Goal: Task Accomplishment & Management: Use online tool/utility

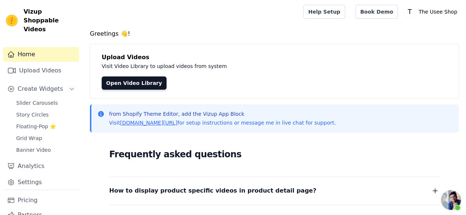
scroll to position [110, 0]
click at [197, 30] on h4 "Greetings 👋!" at bounding box center [274, 33] width 369 height 9
drag, startPoint x: 201, startPoint y: 46, endPoint x: 187, endPoint y: 7, distance: 41.2
click at [187, 7] on div at bounding box center [191, 12] width 206 height 24
click at [41, 67] on link "Upload Videos" at bounding box center [41, 70] width 76 height 15
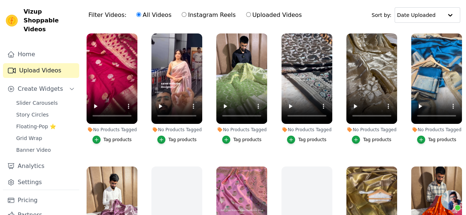
scroll to position [25, 0]
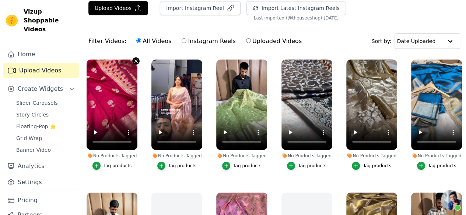
click at [133, 59] on icon "button" at bounding box center [136, 62] width 6 height 6
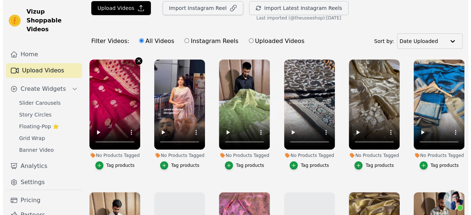
scroll to position [0, 0]
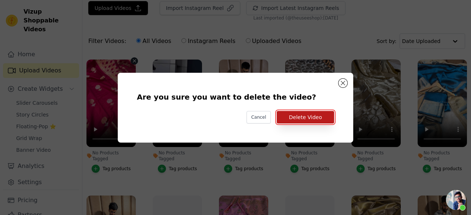
click at [311, 117] on button "Delete Video" at bounding box center [305, 117] width 57 height 13
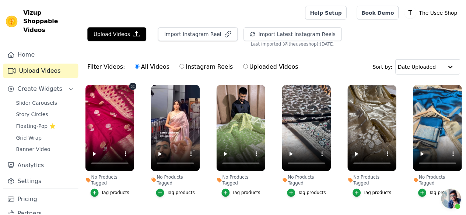
scroll to position [25, 0]
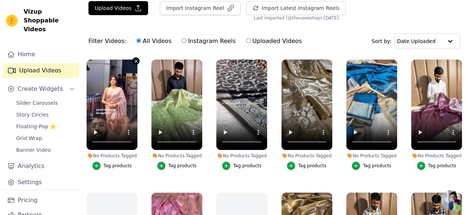
click at [134, 61] on icon "button" at bounding box center [135, 61] width 3 height 3
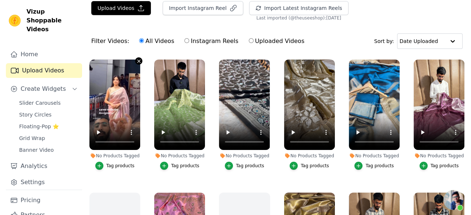
scroll to position [0, 0]
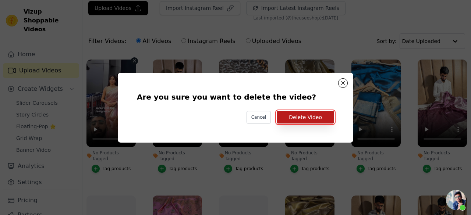
click at [293, 120] on button "Delete Video" at bounding box center [305, 117] width 57 height 13
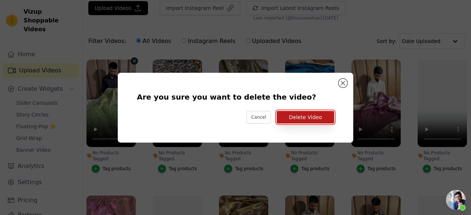
click at [327, 123] on button "Delete Video" at bounding box center [305, 117] width 57 height 13
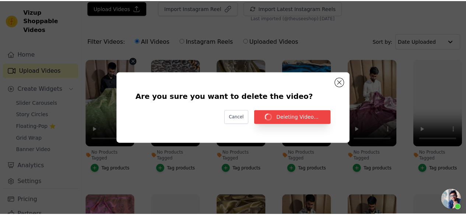
scroll to position [25, 0]
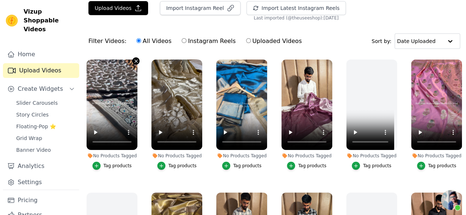
click at [135, 59] on icon "button" at bounding box center [136, 62] width 6 height 6
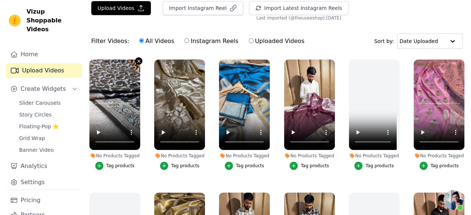
scroll to position [0, 0]
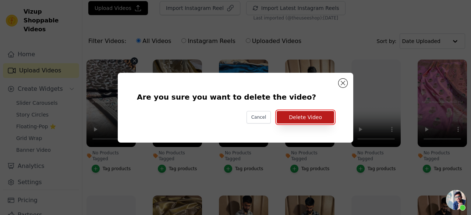
click at [290, 119] on button "Delete Video" at bounding box center [305, 117] width 57 height 13
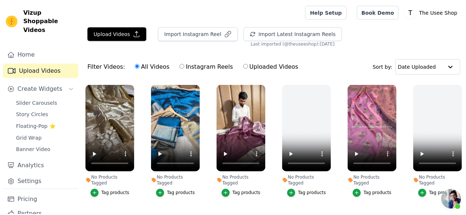
scroll to position [25, 0]
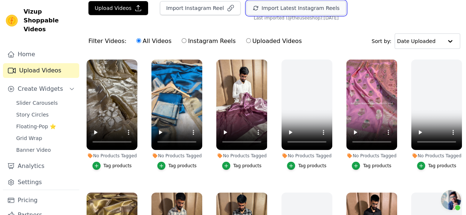
click at [278, 7] on button "Import Latest Instagram Reels" at bounding box center [295, 8] width 99 height 14
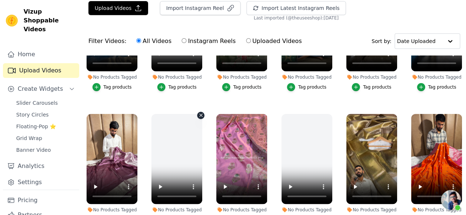
scroll to position [0, 0]
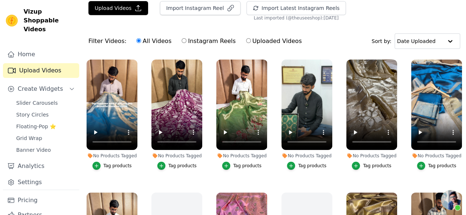
click at [180, 163] on div "Tag products" at bounding box center [182, 166] width 28 height 6
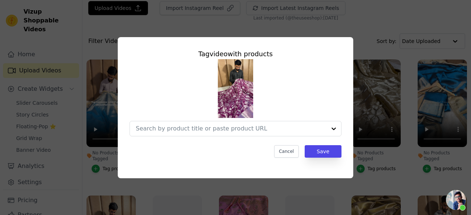
click at [176, 163] on div "Tag video with products Cancel Save" at bounding box center [236, 103] width 224 height 121
click at [278, 126] on input "No Products Tagged Tag video with products Cancel Save Tag products" at bounding box center [231, 128] width 191 height 7
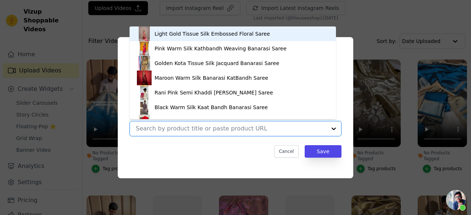
paste input "[URL][DOMAIN_NAME]"
type input "[URL][DOMAIN_NAME]"
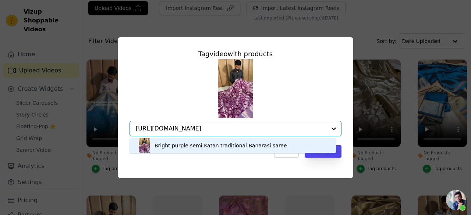
click at [218, 147] on div "Bright purple semi Katan traditional Banarasi saree" at bounding box center [221, 145] width 133 height 7
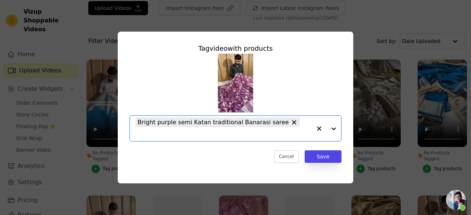
scroll to position [0, 0]
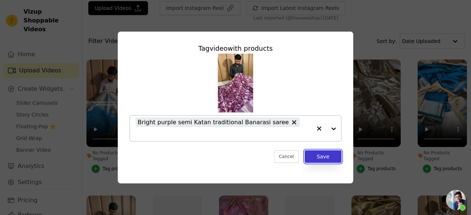
click at [313, 154] on button "Save" at bounding box center [323, 157] width 37 height 13
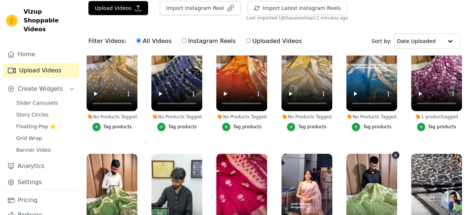
scroll to position [196, 0]
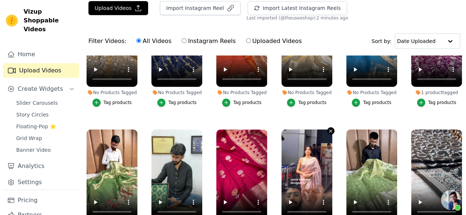
click at [328, 129] on icon "button" at bounding box center [331, 132] width 6 height 6
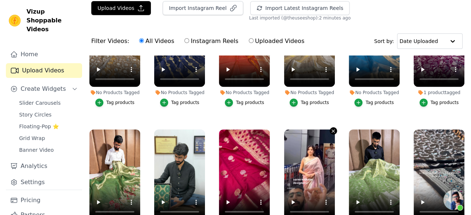
scroll to position [198, 0]
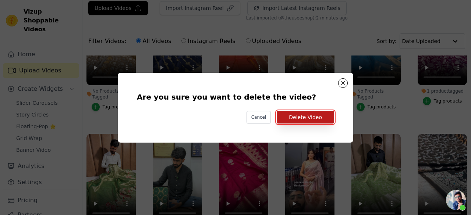
click at [309, 119] on button "Delete Video" at bounding box center [305, 117] width 57 height 13
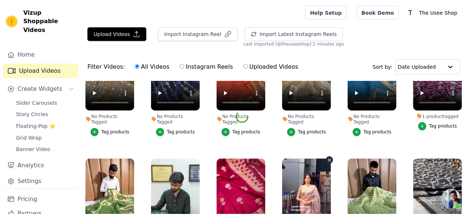
scroll to position [196, 0]
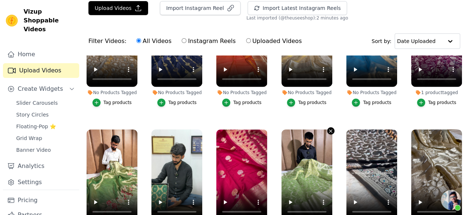
click at [328, 129] on icon "button" at bounding box center [331, 132] width 6 height 6
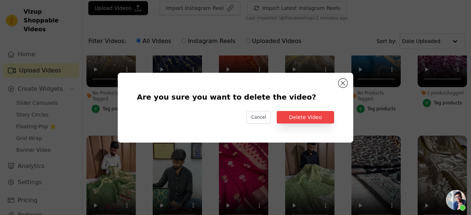
scroll to position [198, 0]
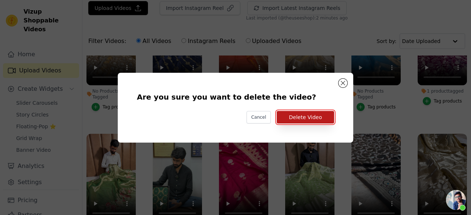
click at [319, 117] on button "Delete Video" at bounding box center [305, 117] width 57 height 13
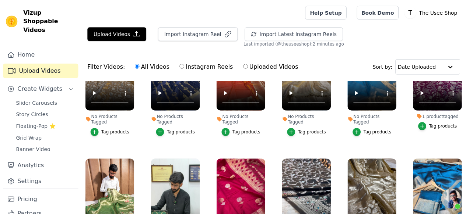
scroll to position [196, 0]
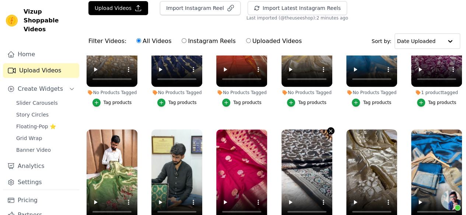
click at [328, 129] on icon "button" at bounding box center [331, 132] width 6 height 6
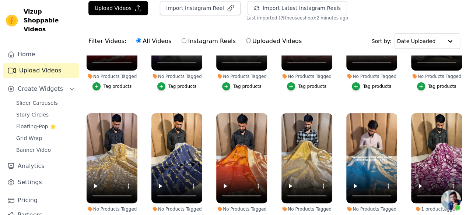
scroll to position [98, 0]
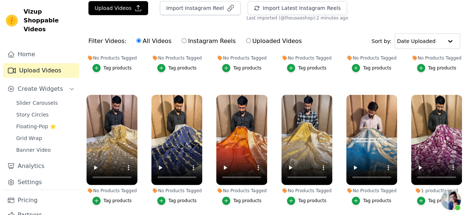
click at [182, 198] on div "Tag products" at bounding box center [182, 201] width 28 height 6
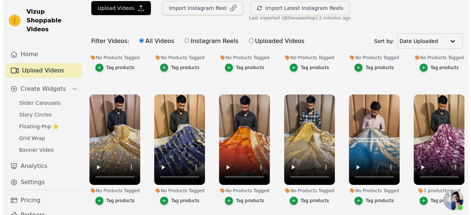
scroll to position [100, 0]
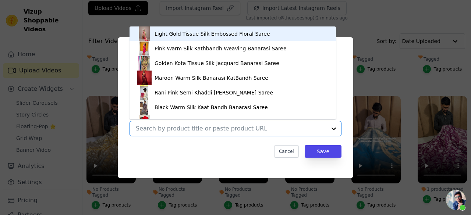
click at [238, 129] on input "No Products Tagged Tag video with products Light Gold Tissue Silk Embossed Flor…" at bounding box center [231, 128] width 191 height 7
paste input "[URL][DOMAIN_NAME]"
type input "[URL][DOMAIN_NAME]"
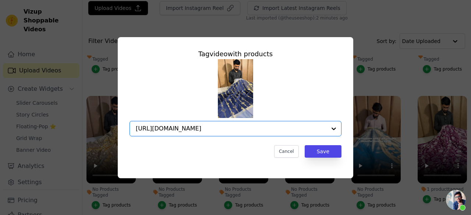
scroll to position [0, 32]
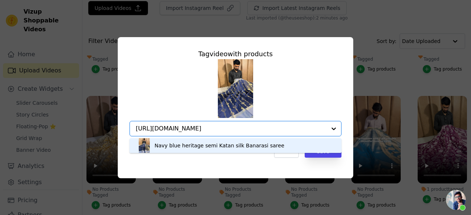
click at [309, 148] on div "Navy blue heritage semi Katan silk Banarasi saree" at bounding box center [235, 145] width 197 height 15
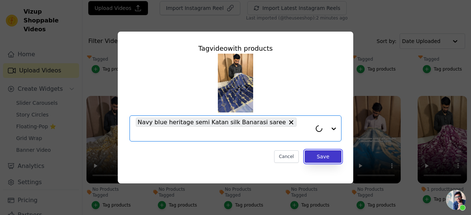
click at [321, 154] on button "Save" at bounding box center [323, 157] width 37 height 13
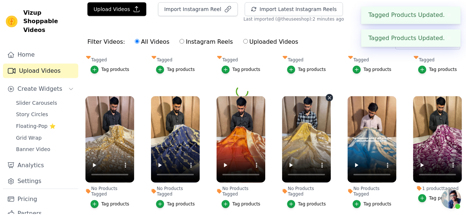
scroll to position [98, 0]
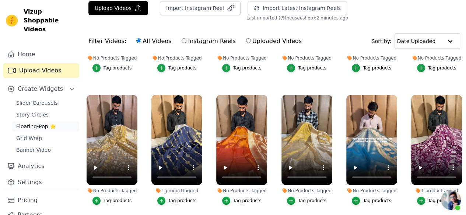
click at [41, 123] on span "Floating-Pop ⭐" at bounding box center [36, 126] width 40 height 7
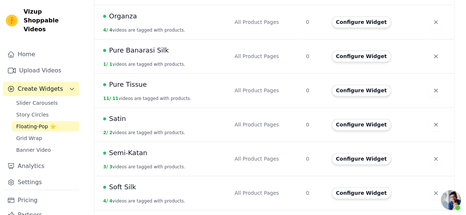
scroll to position [491, 0]
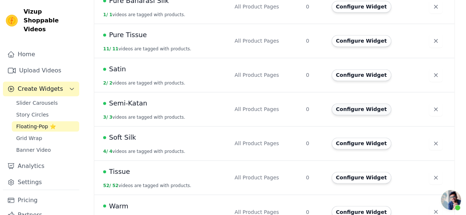
click at [356, 103] on button "Configure Widget" at bounding box center [361, 109] width 60 height 12
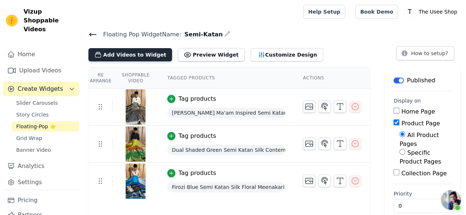
click at [151, 52] on button "Add Videos to Widget" at bounding box center [130, 54] width 84 height 13
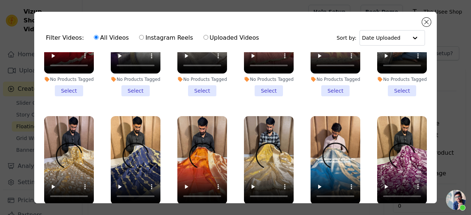
scroll to position [98, 0]
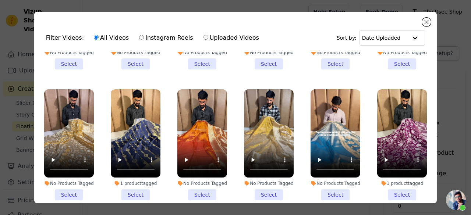
click at [136, 189] on li "1 product tagged Select" at bounding box center [136, 144] width 50 height 111
click at [0, 0] on input "1 product tagged Select" at bounding box center [0, 0] width 0 height 0
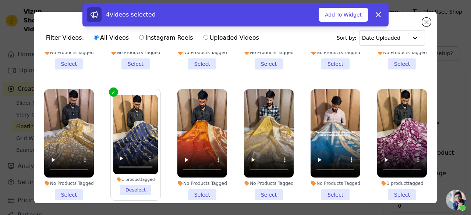
click at [399, 186] on li "1 product tagged Select" at bounding box center [402, 144] width 50 height 111
click at [0, 0] on input "1 product tagged Select" at bounding box center [0, 0] width 0 height 0
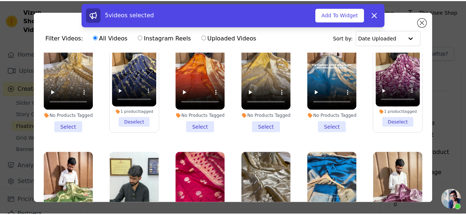
scroll to position [196, 0]
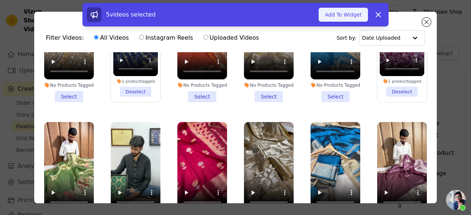
click at [332, 18] on button "Add To Widget" at bounding box center [343, 15] width 49 height 14
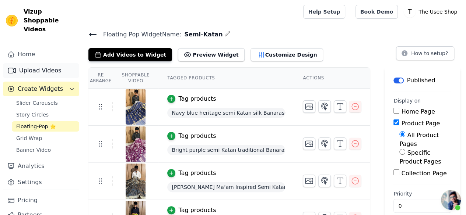
click at [43, 63] on link "Upload Videos" at bounding box center [41, 70] width 76 height 15
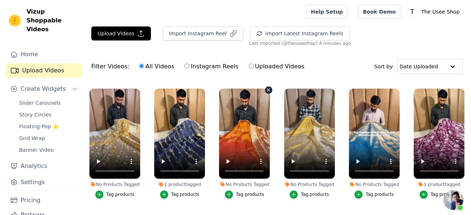
scroll to position [147, 0]
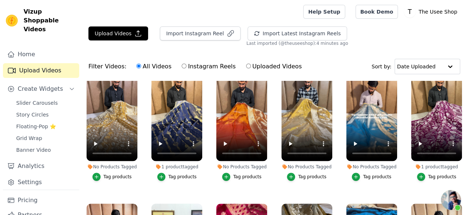
click at [240, 174] on div "Tag products" at bounding box center [247, 177] width 28 height 6
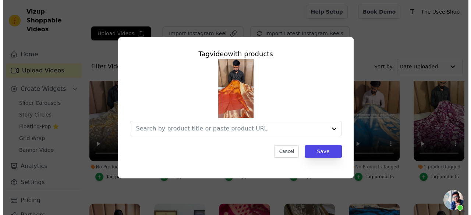
scroll to position [149, 0]
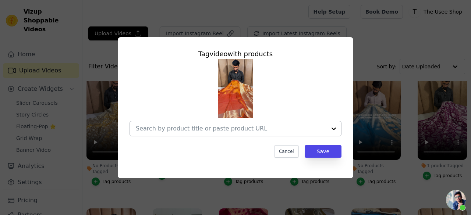
click at [256, 130] on input "No Products Tagged Tag video with products Cancel Save Tag products" at bounding box center [231, 128] width 191 height 7
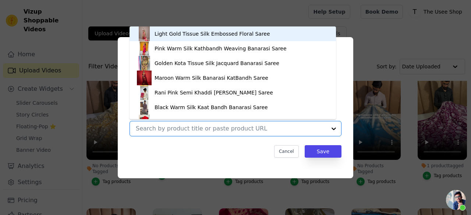
paste input "[URL][DOMAIN_NAME]"
type input "[URL][DOMAIN_NAME]"
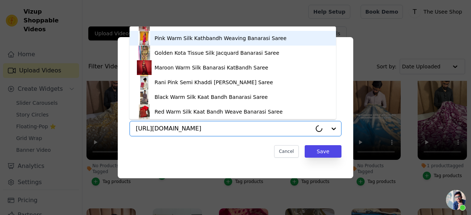
scroll to position [0, 0]
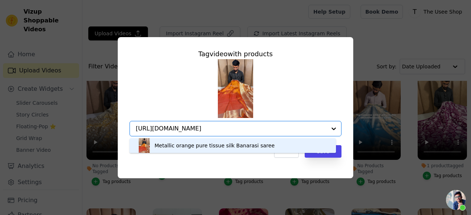
click at [259, 144] on div "Metallic orange pure tissue silk Banarasi saree" at bounding box center [233, 145] width 192 height 15
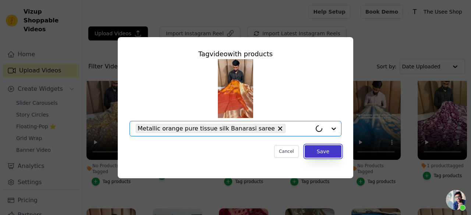
click at [320, 152] on button "Save" at bounding box center [323, 151] width 37 height 13
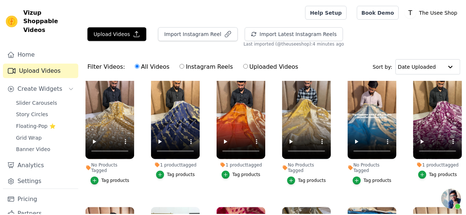
scroll to position [147, 0]
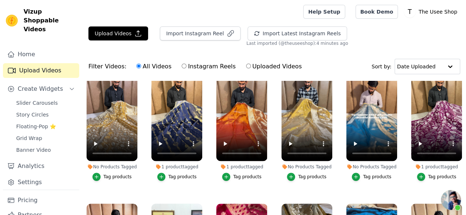
click at [113, 174] on div "Tag products" at bounding box center [117, 177] width 28 height 6
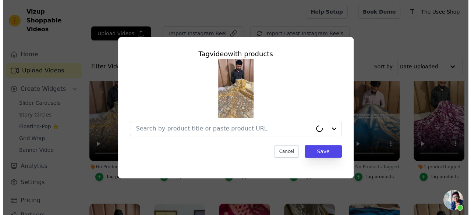
scroll to position [149, 0]
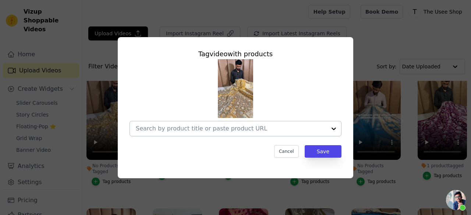
click at [268, 126] on input "No Products Tagged Tag video with products Cancel Save Tag products" at bounding box center [231, 128] width 191 height 7
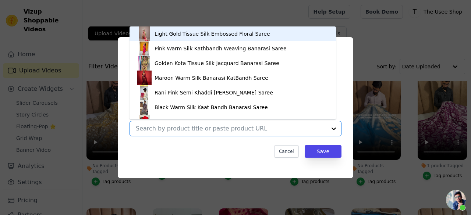
paste input "[URL][DOMAIN_NAME]"
type input "[URL][DOMAIN_NAME]"
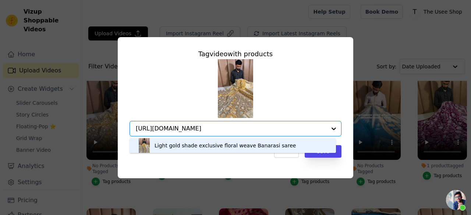
click at [228, 146] on div "Light gold shade exclusive floral weave Banarasi saree" at bounding box center [225, 145] width 141 height 7
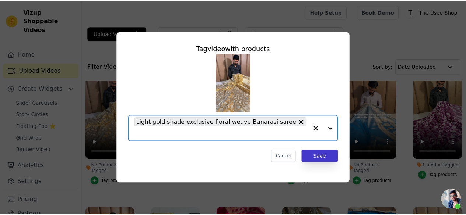
scroll to position [0, 0]
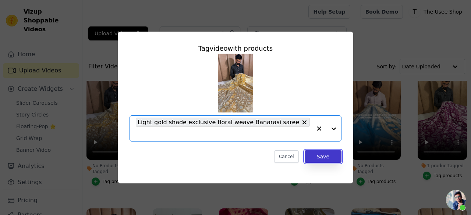
click at [326, 151] on button "Save" at bounding box center [323, 157] width 37 height 13
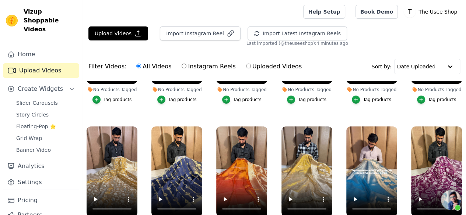
scroll to position [98, 0]
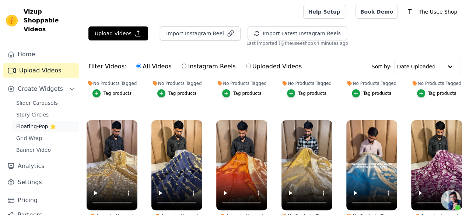
click at [41, 123] on link "Floating-Pop ⭐" at bounding box center [45, 127] width 67 height 10
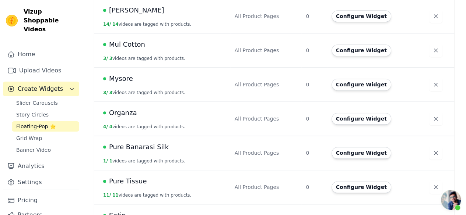
scroll to position [497, 0]
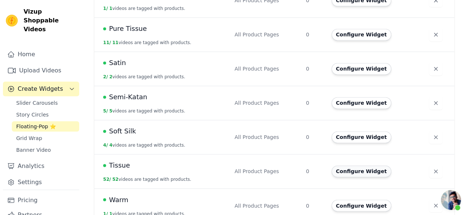
click at [361, 166] on button "Configure Widget" at bounding box center [361, 172] width 60 height 12
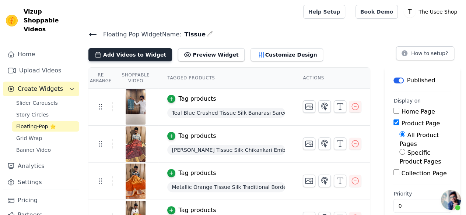
click at [138, 51] on button "Add Videos to Widget" at bounding box center [130, 54] width 84 height 13
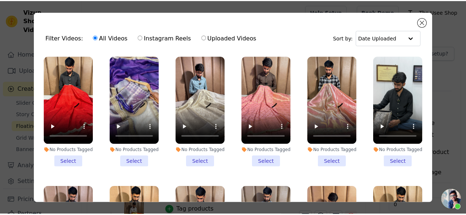
scroll to position [98, 0]
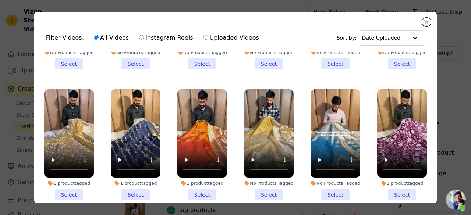
click at [76, 187] on li "1 product tagged Select" at bounding box center [69, 144] width 50 height 111
click at [0, 0] on input "1 product tagged Select" at bounding box center [0, 0] width 0 height 0
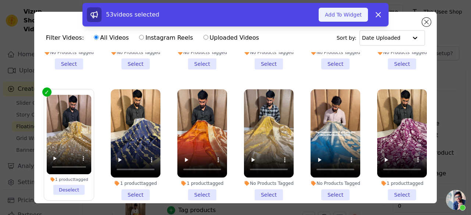
click at [345, 18] on button "Add To Widget" at bounding box center [343, 15] width 49 height 14
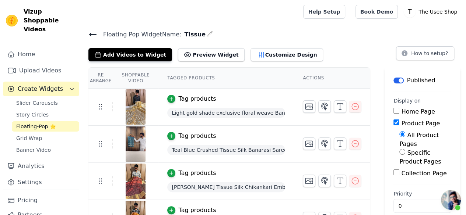
click at [94, 32] on icon at bounding box center [92, 34] width 9 height 9
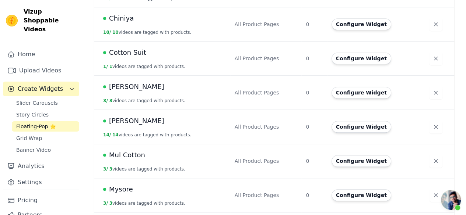
scroll to position [245, 0]
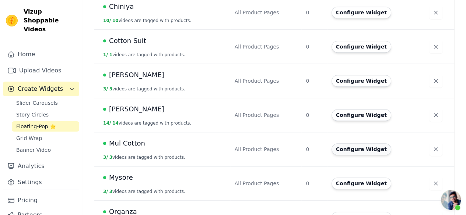
click at [360, 144] on button "Configure Widget" at bounding box center [361, 150] width 60 height 12
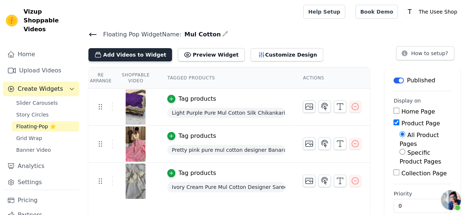
click at [133, 51] on button "Add Videos to Widget" at bounding box center [130, 54] width 84 height 13
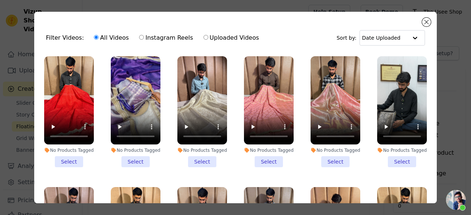
click at [75, 159] on li "No Products Tagged Select" at bounding box center [69, 111] width 50 height 111
click at [0, 0] on input "No Products Tagged Select" at bounding box center [0, 0] width 0 height 0
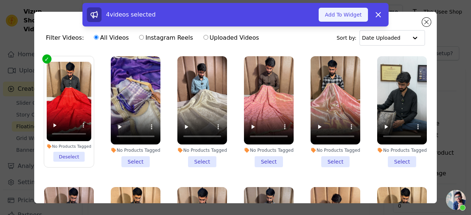
click at [341, 13] on button "Add To Widget" at bounding box center [343, 15] width 49 height 14
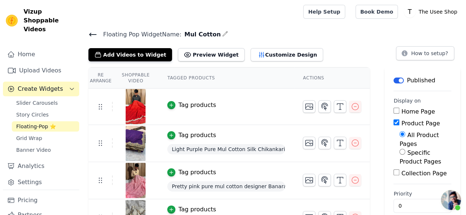
click at [195, 103] on div "Tag products" at bounding box center [197, 105] width 38 height 9
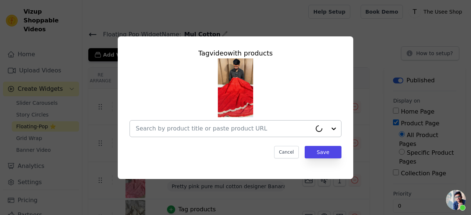
click at [215, 131] on input "text" at bounding box center [224, 128] width 176 height 9
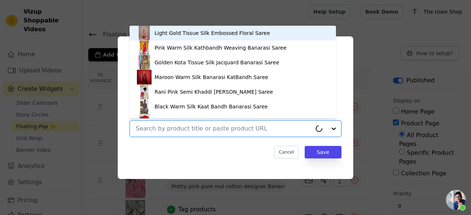
paste input "[URL][DOMAIN_NAME]"
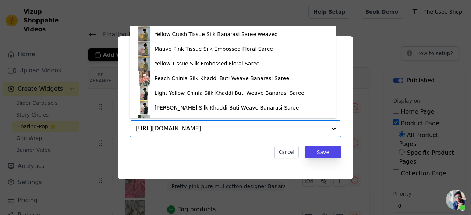
scroll to position [953, 0]
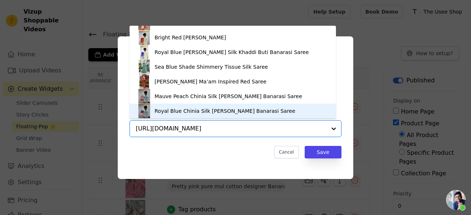
click at [277, 132] on input "[URL][DOMAIN_NAME]" at bounding box center [231, 128] width 191 height 9
paste input "text"
type input "[URL][DOMAIN_NAME]"
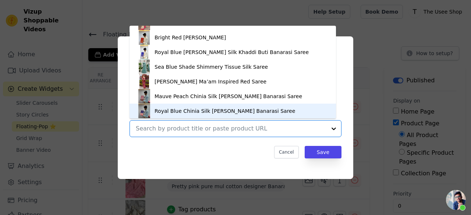
click at [250, 156] on div "Cancel Save" at bounding box center [236, 152] width 212 height 13
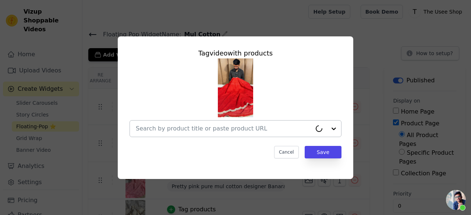
click at [224, 131] on input "text" at bounding box center [224, 128] width 176 height 9
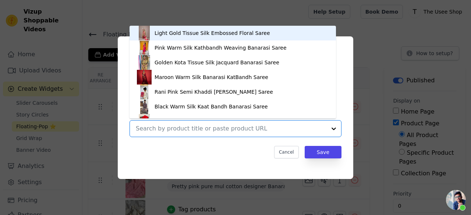
paste input "[URL][DOMAIN_NAME]"
type input "[URL][DOMAIN_NAME]"
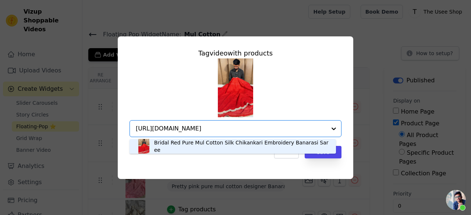
click at [208, 150] on div "Bridal Red Pure Mul Cotton Silk Chikankari Embroidery Banarasi Saree" at bounding box center [233, 146] width 192 height 15
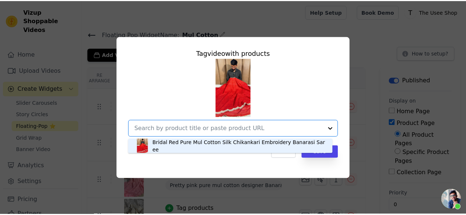
scroll to position [0, 0]
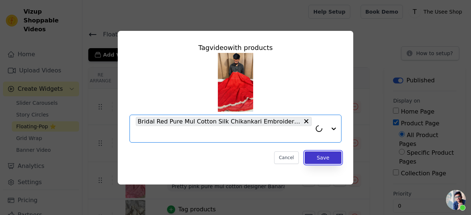
click at [323, 156] on button "Save" at bounding box center [323, 158] width 37 height 13
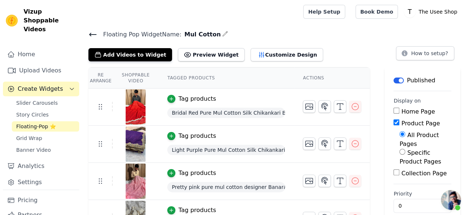
click at [261, 17] on div at bounding box center [191, 12] width 206 height 24
click at [94, 32] on icon at bounding box center [92, 34] width 9 height 9
